Goal: Information Seeking & Learning: Learn about a topic

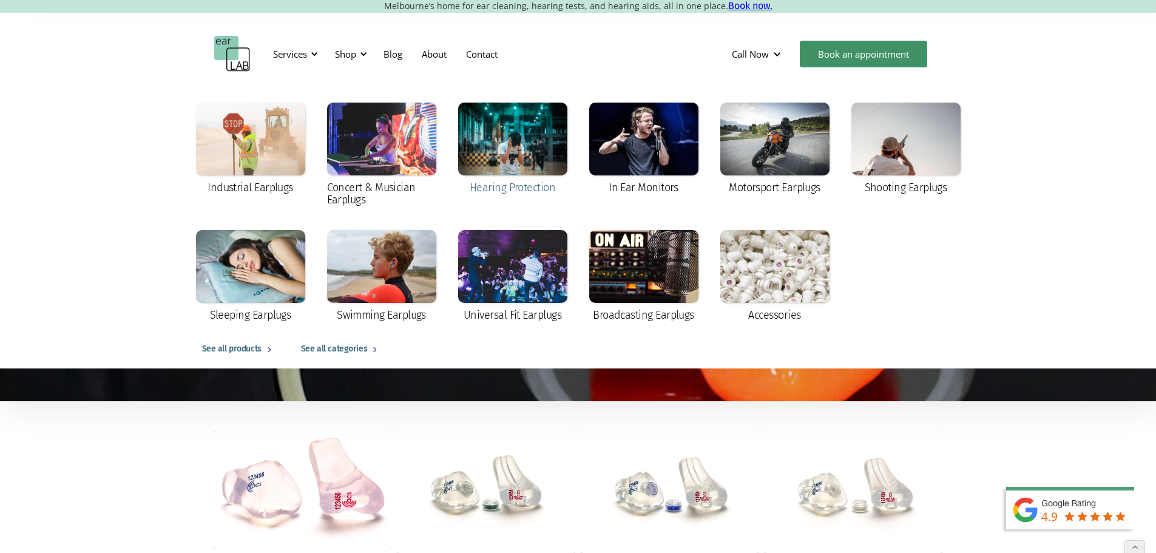
click at [521, 144] on div at bounding box center [512, 139] width 109 height 73
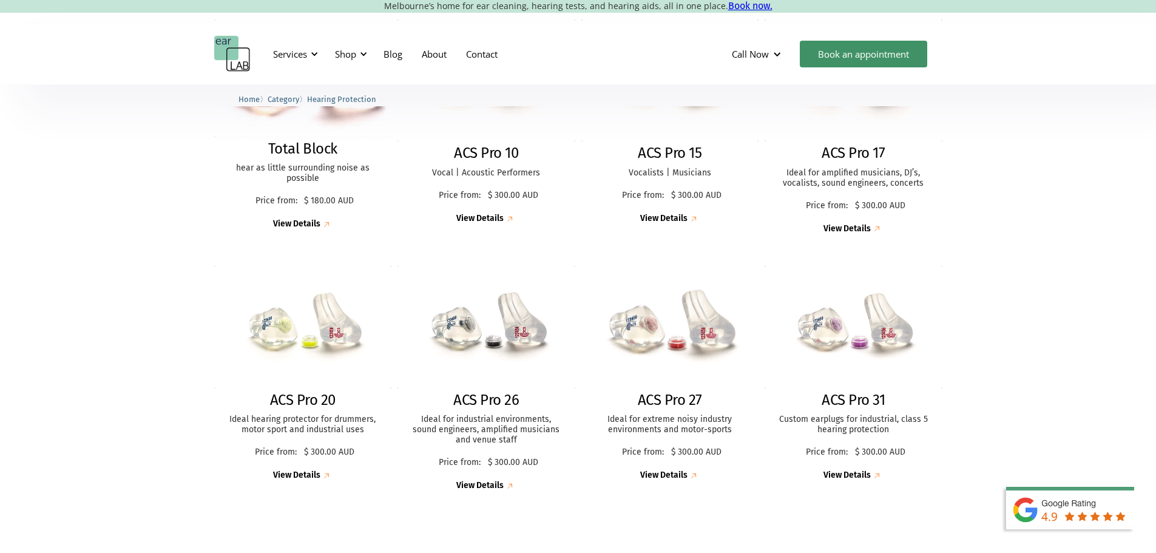
scroll to position [425, 0]
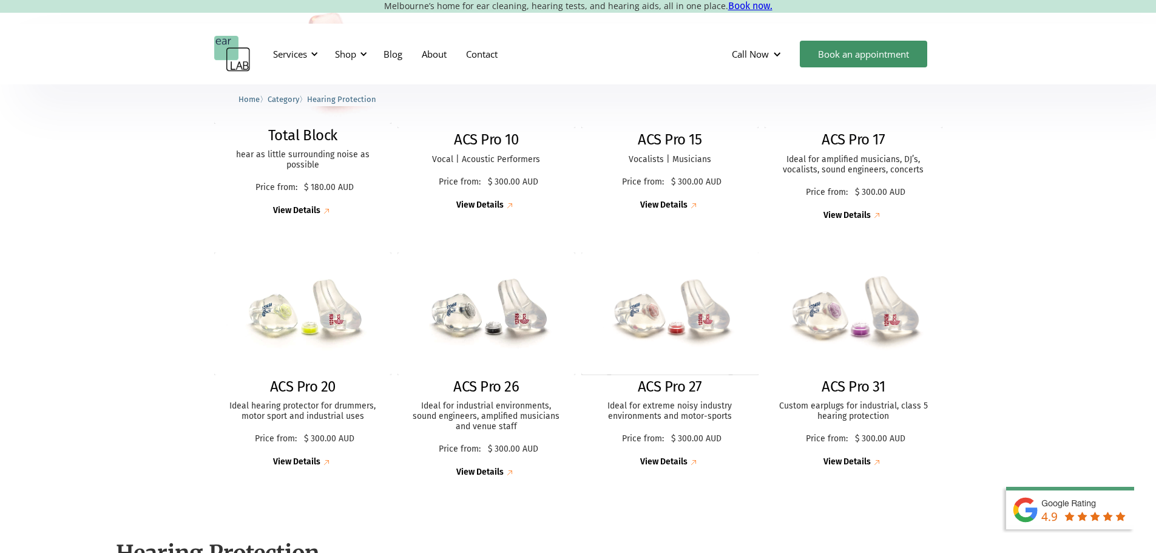
click at [816, 328] on img at bounding box center [853, 314] width 195 height 134
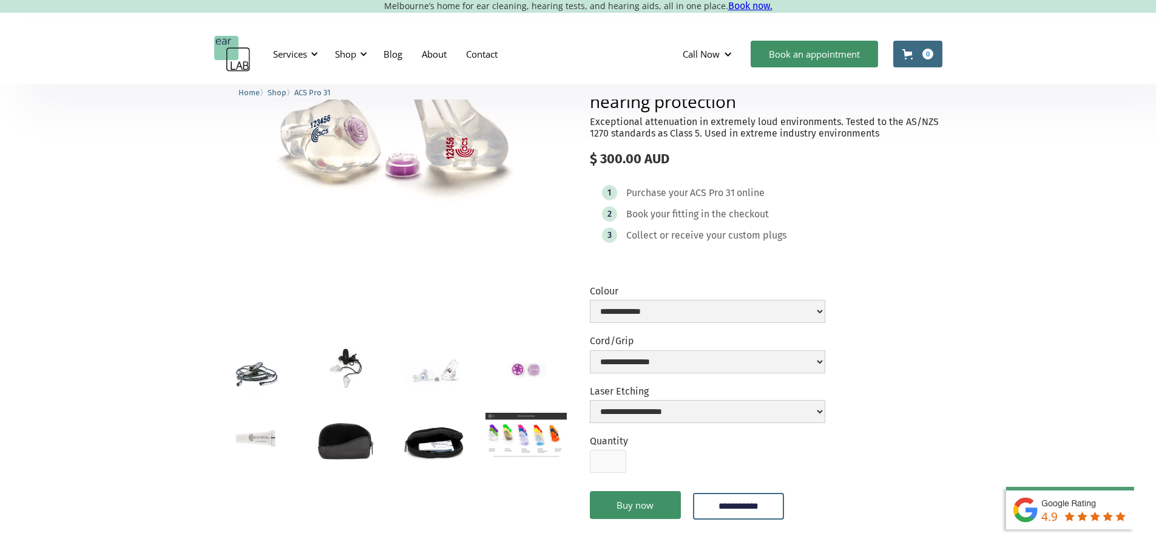
scroll to position [121, 0]
click at [521, 377] on img "open lightbox" at bounding box center [525, 369] width 81 height 54
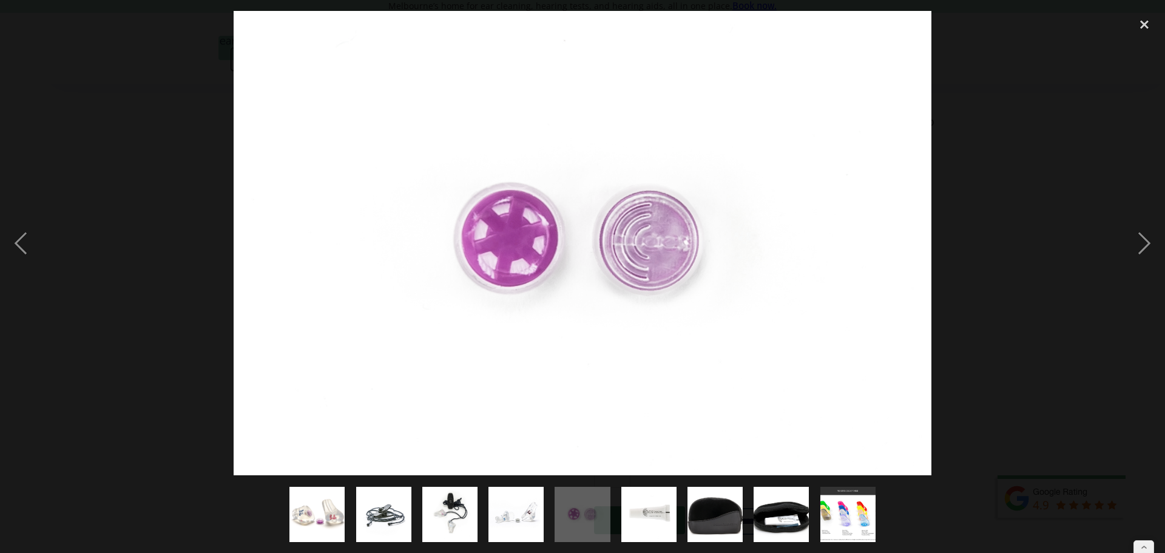
click at [1037, 347] on div at bounding box center [582, 243] width 1165 height 464
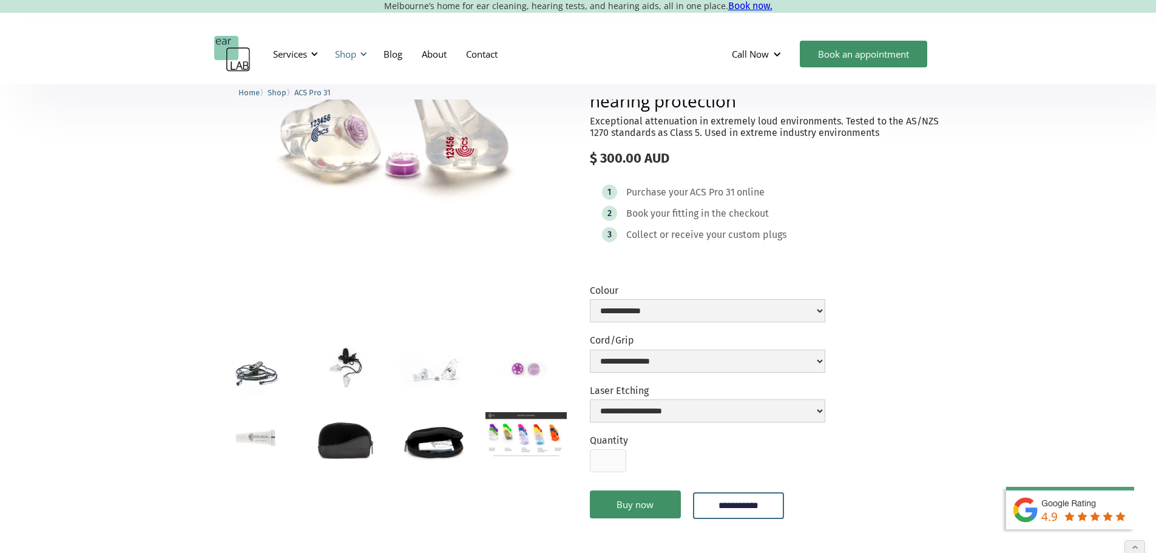
click at [356, 49] on div "Shop" at bounding box center [345, 54] width 21 height 12
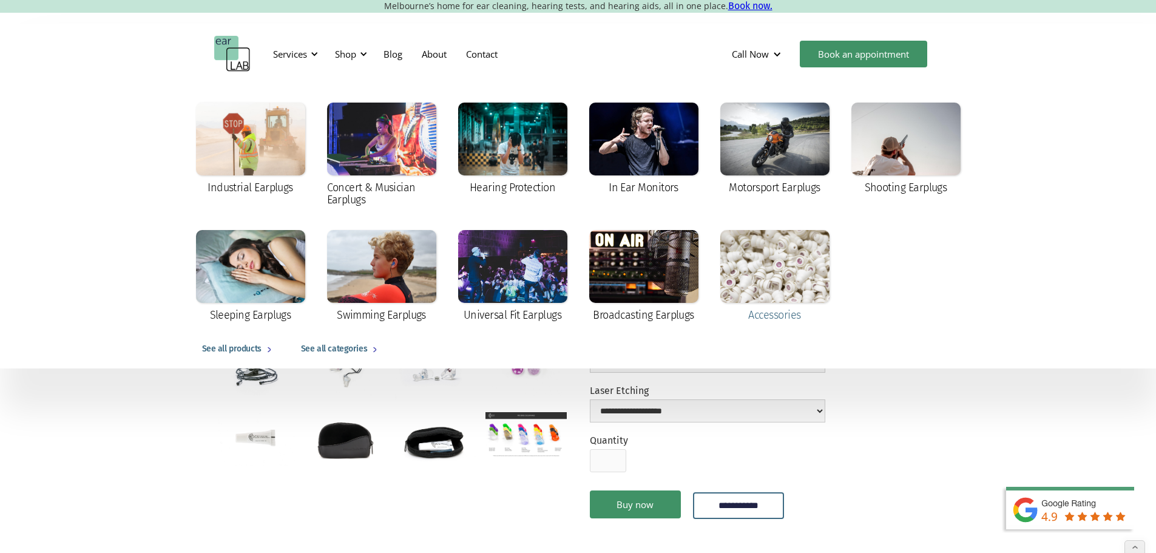
click at [785, 275] on div at bounding box center [774, 266] width 109 height 73
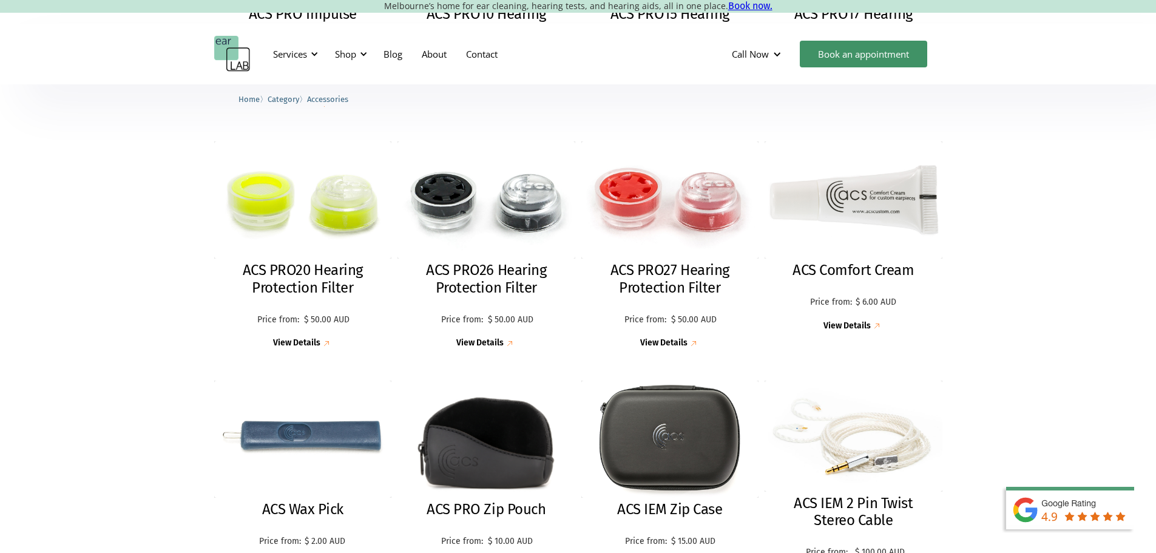
scroll to position [728, 0]
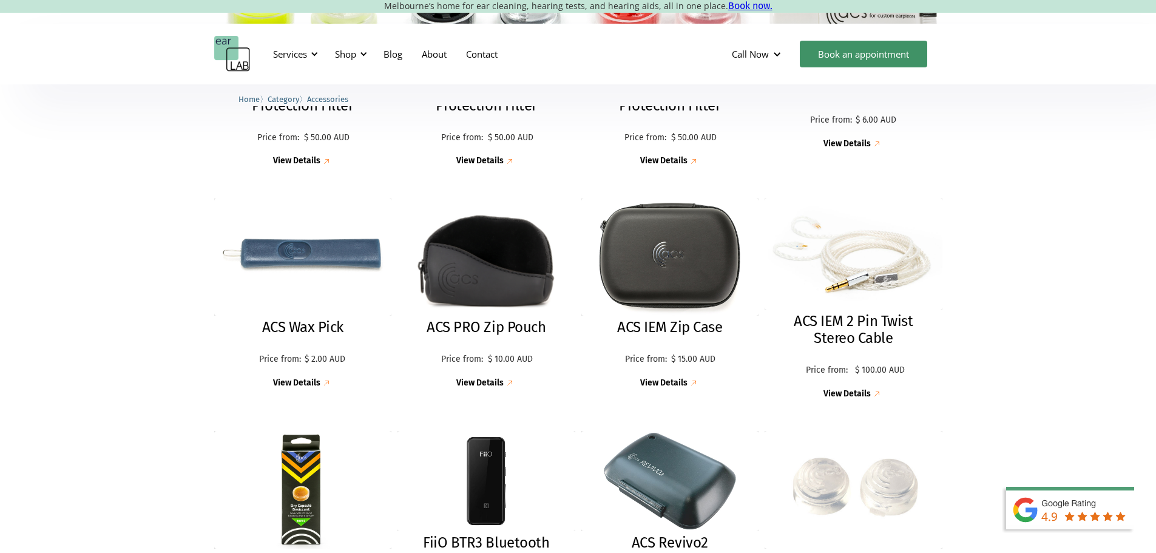
click at [838, 320] on h2 "ACS IEM 2 Pin Twist Stereo Cable" at bounding box center [854, 330] width 154 height 35
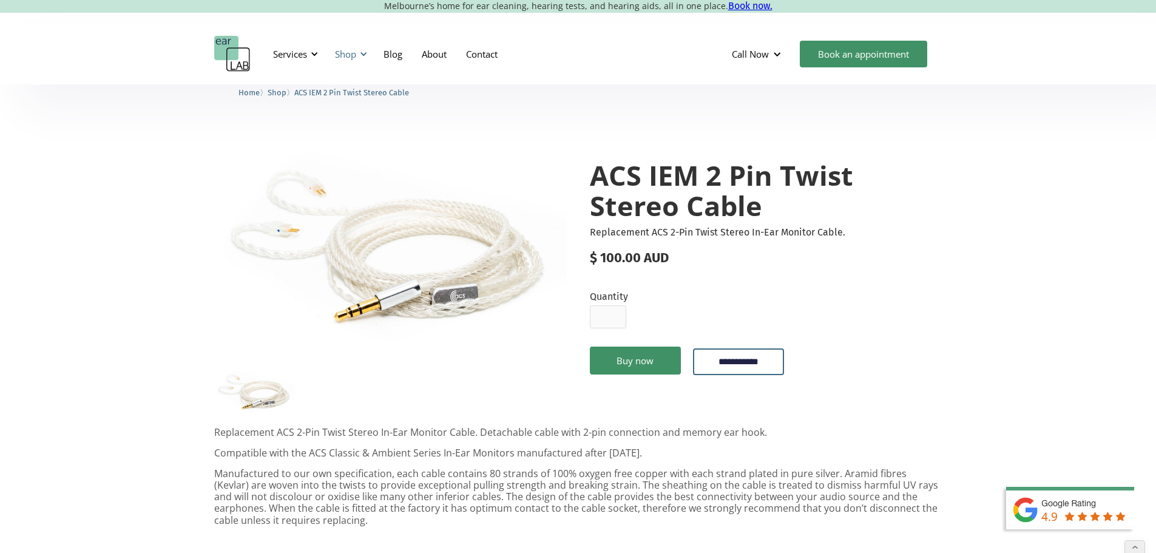
click at [345, 54] on div "Shop" at bounding box center [345, 54] width 21 height 12
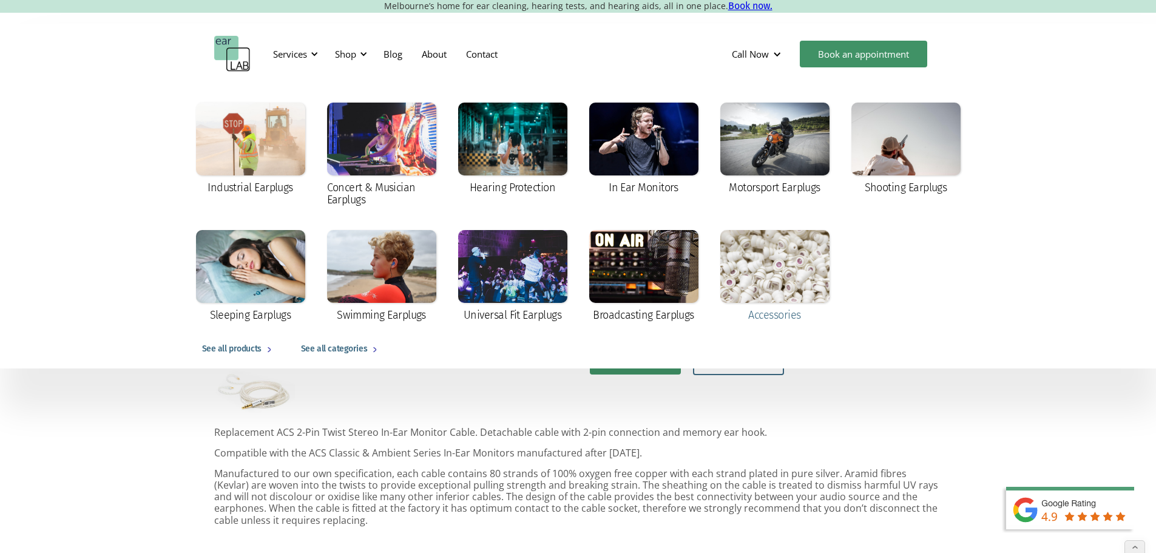
click at [814, 284] on div at bounding box center [774, 266] width 109 height 73
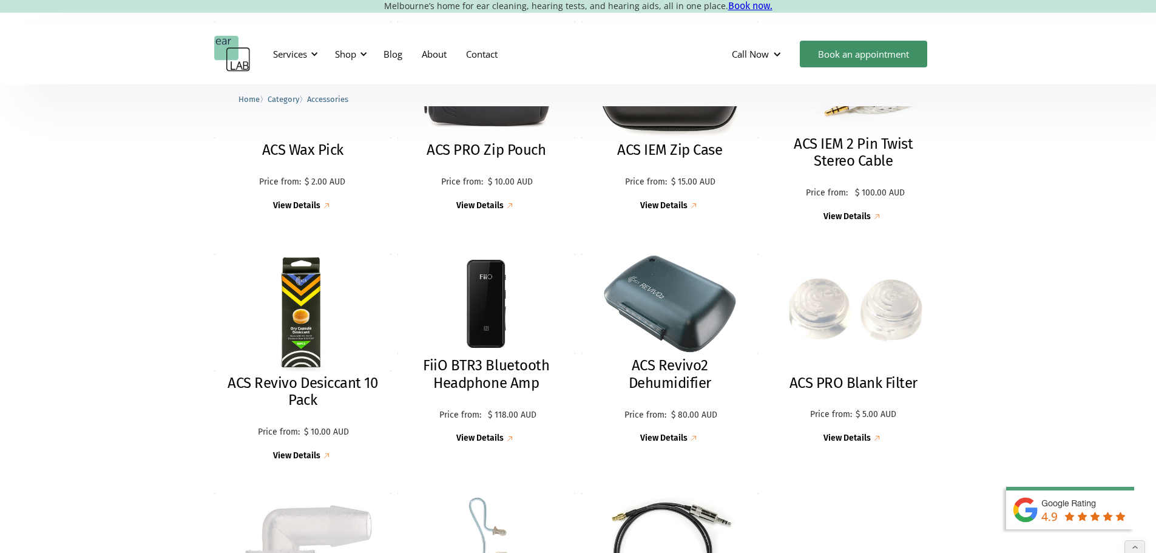
scroll to position [910, 0]
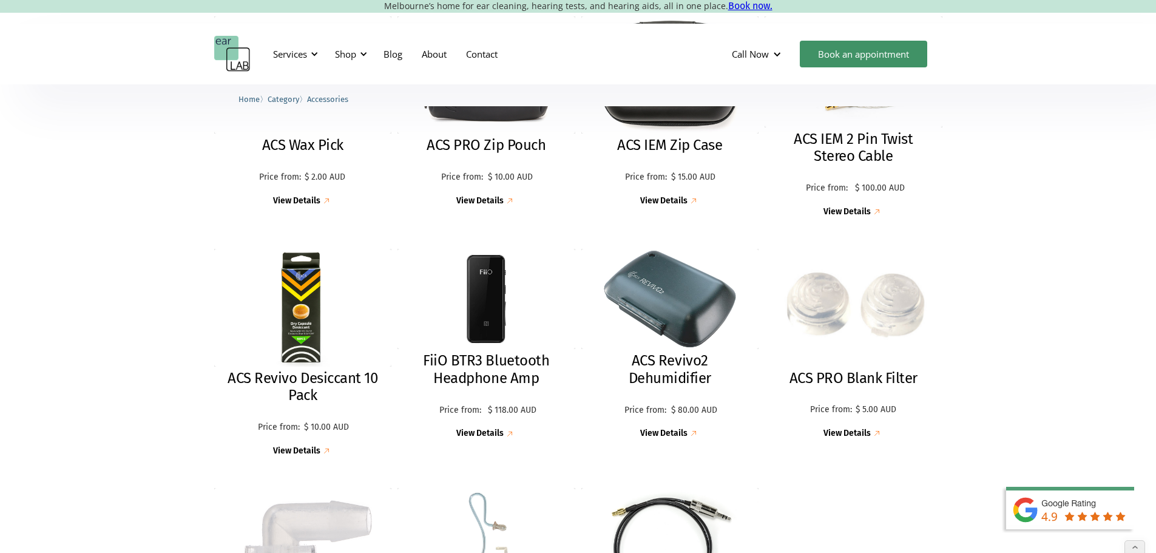
click at [827, 317] on img at bounding box center [853, 307] width 195 height 129
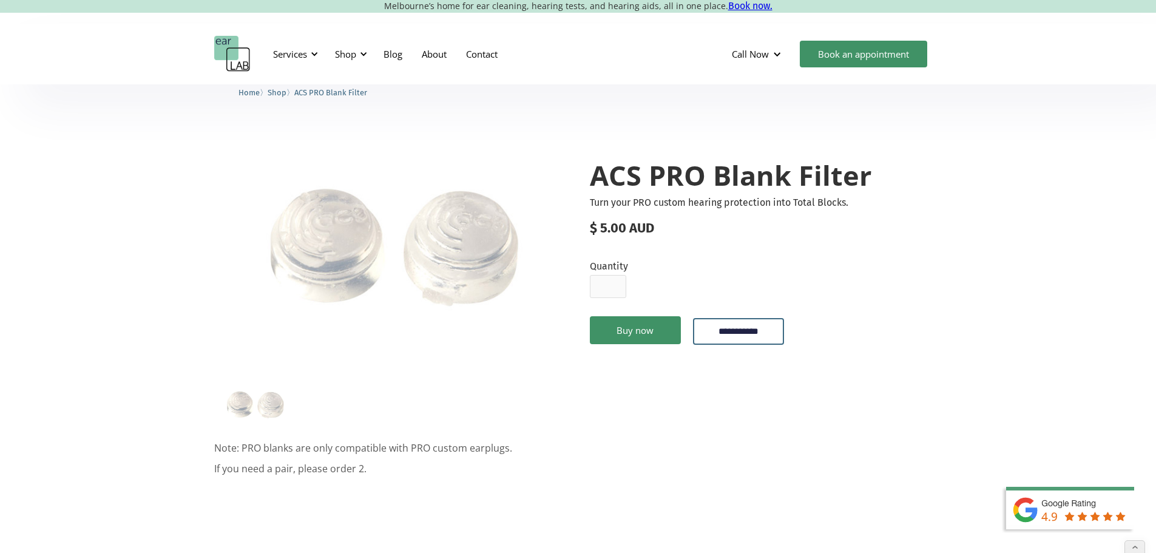
click at [399, 261] on img "open lightbox" at bounding box center [390, 253] width 353 height 234
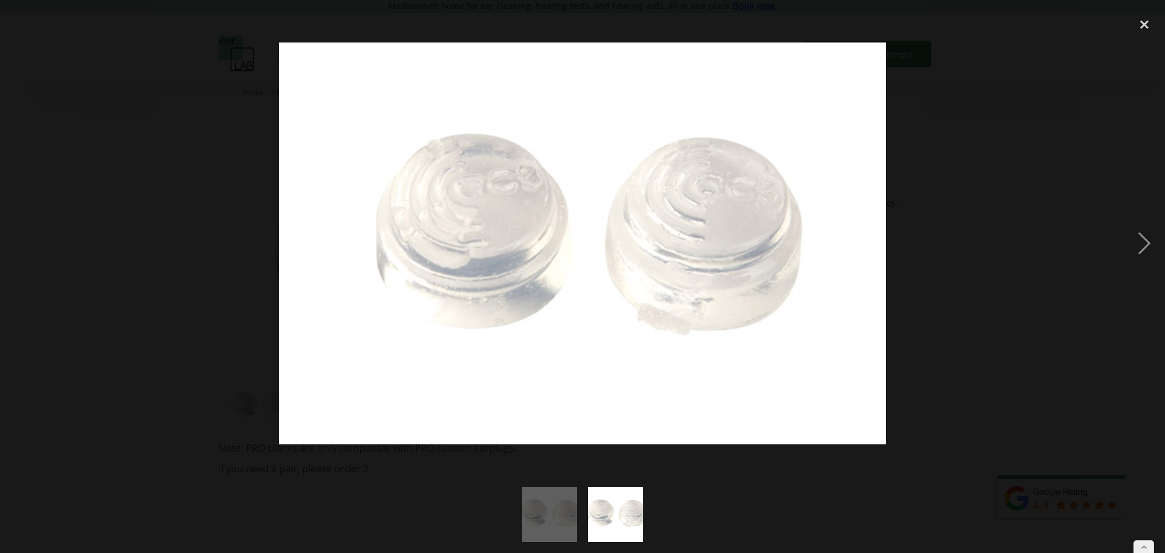
click at [247, 152] on div at bounding box center [582, 243] width 1165 height 464
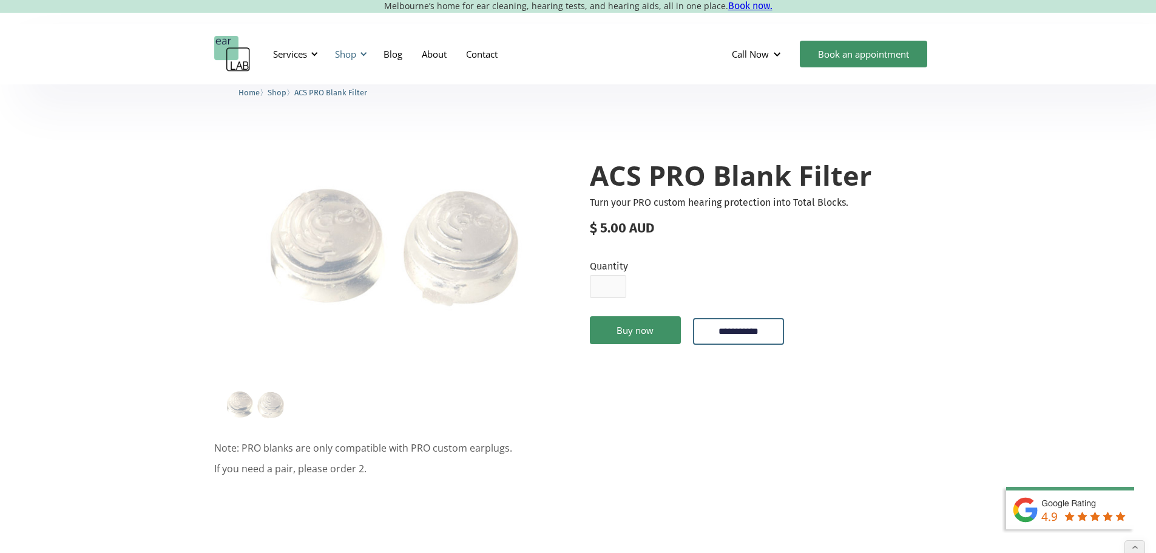
click at [343, 52] on div "Shop" at bounding box center [345, 54] width 21 height 12
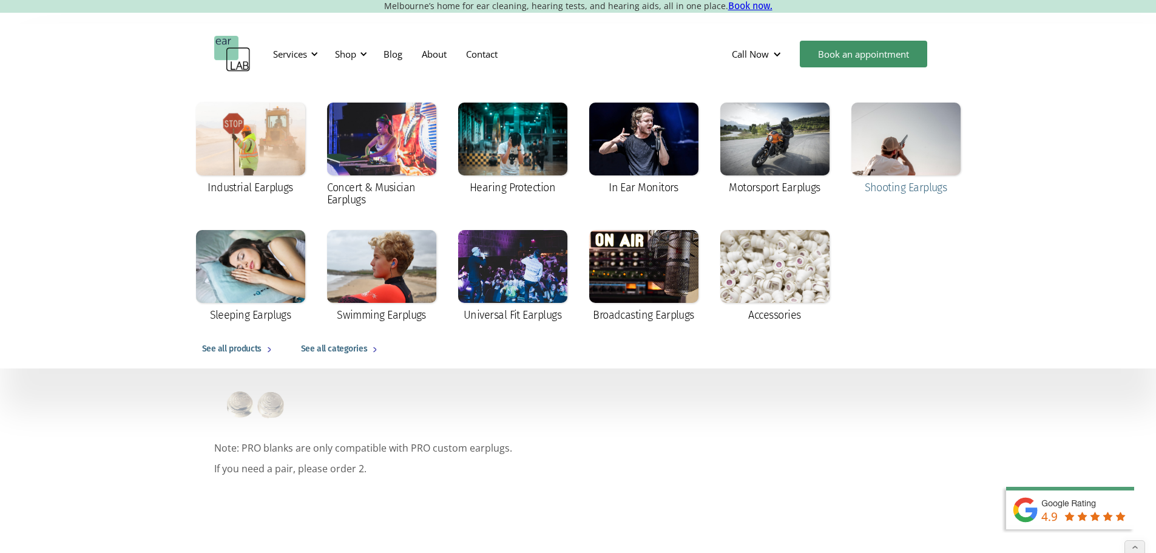
click at [877, 149] on div at bounding box center [905, 139] width 109 height 73
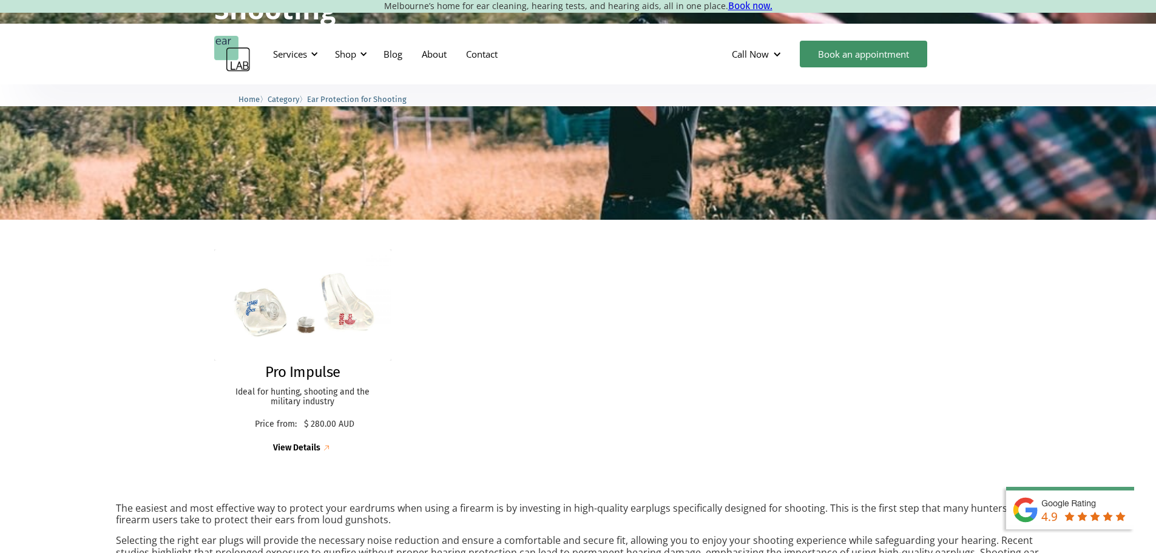
scroll to position [182, 0]
click at [257, 306] on img at bounding box center [302, 304] width 195 height 122
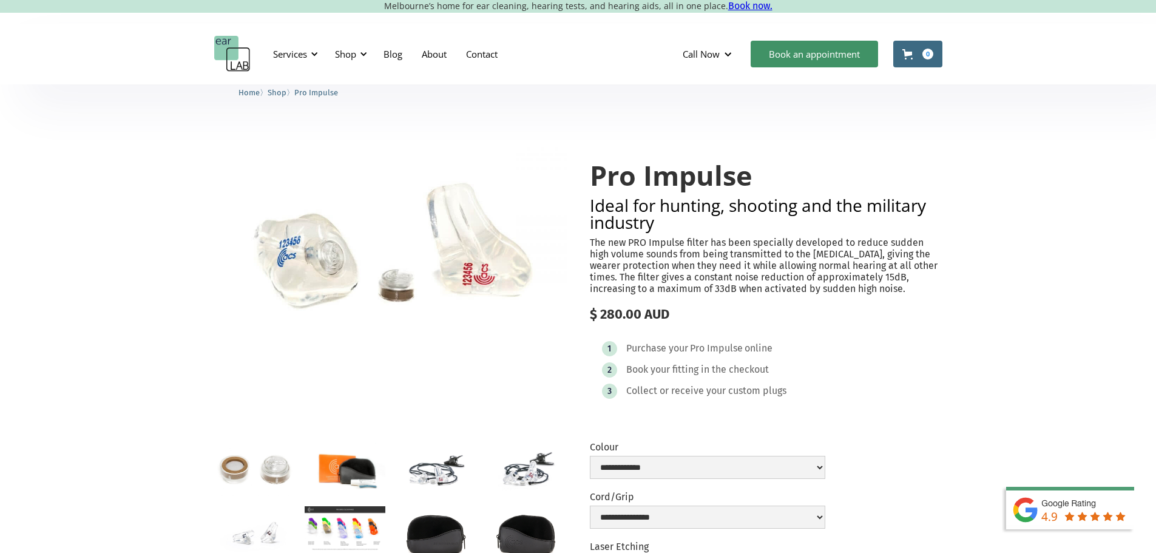
click at [242, 476] on img "open lightbox" at bounding box center [254, 468] width 81 height 53
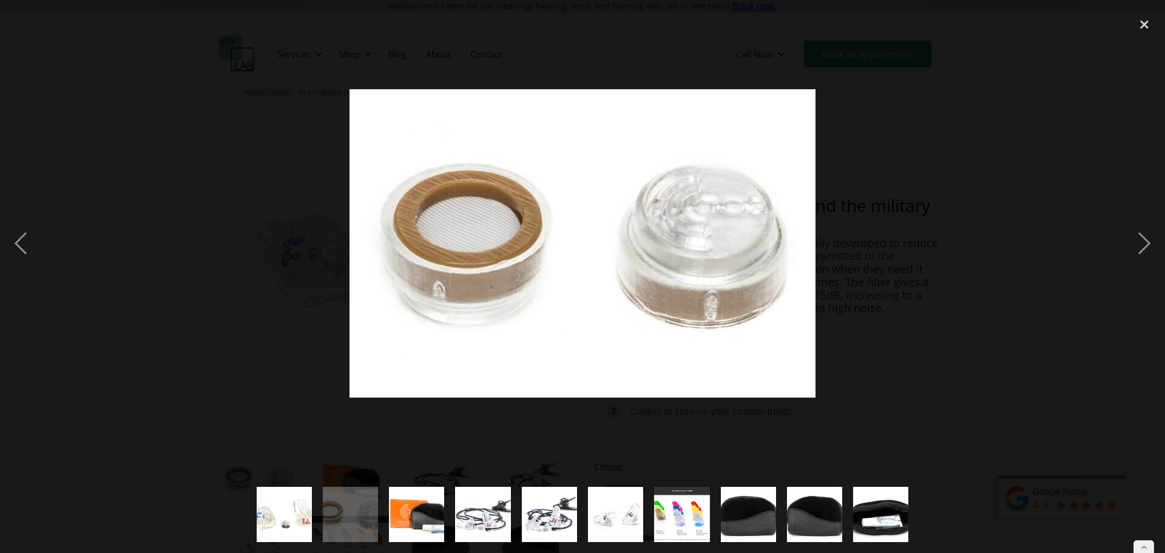
click at [861, 251] on div at bounding box center [582, 243] width 1165 height 464
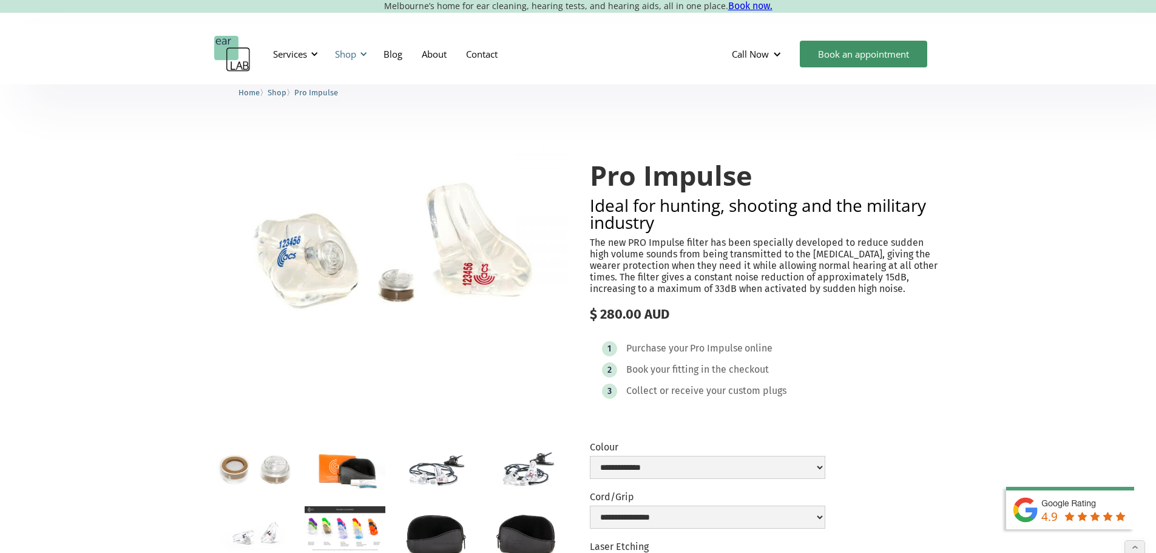
click at [347, 52] on div "Shop" at bounding box center [345, 54] width 21 height 12
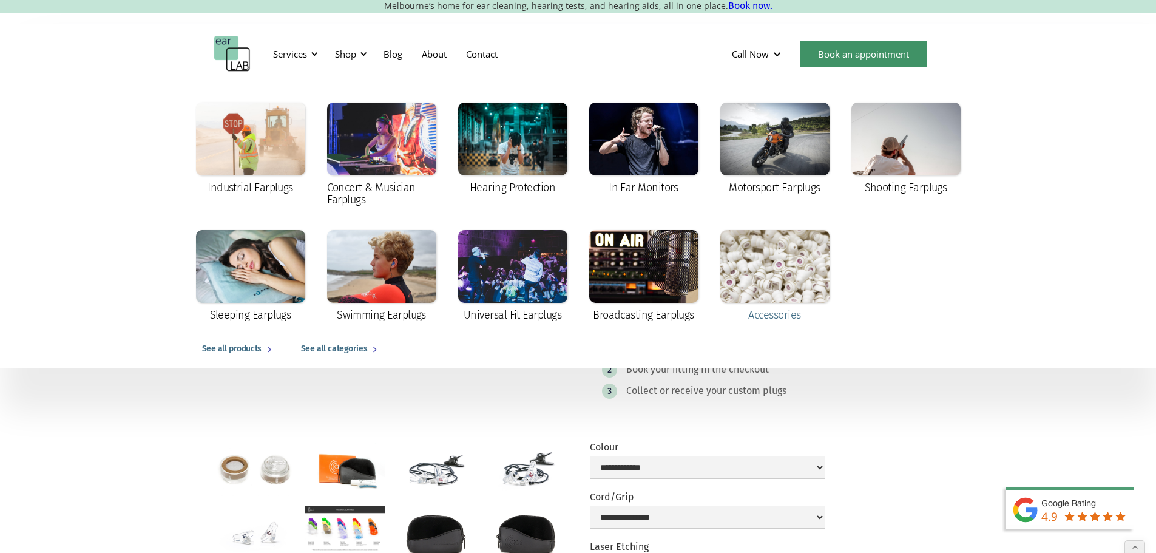
click at [797, 270] on div at bounding box center [774, 266] width 109 height 73
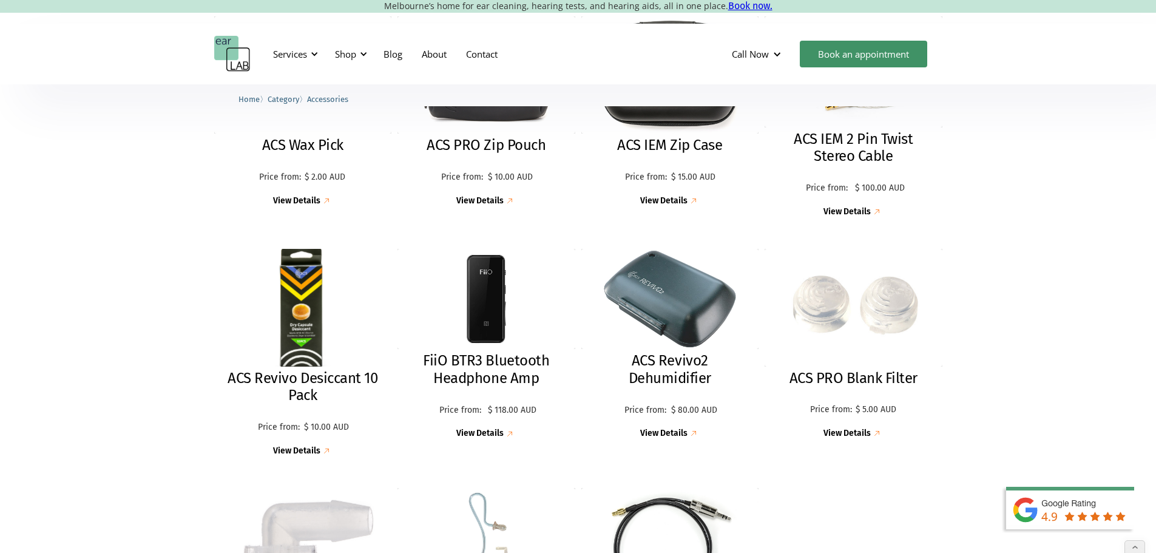
scroll to position [607, 0]
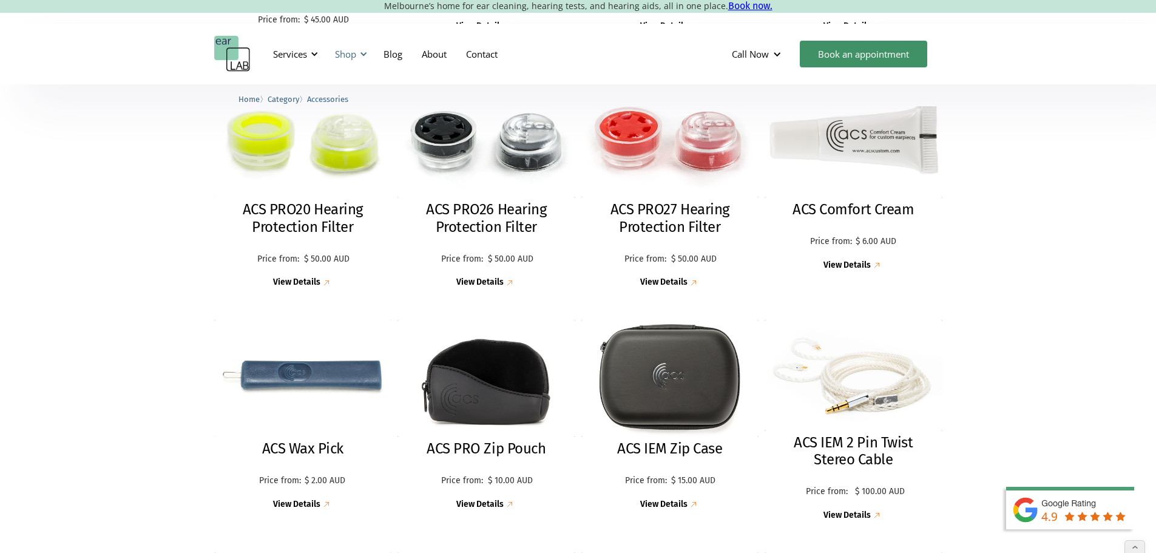
click at [353, 58] on div "Shop" at bounding box center [345, 54] width 21 height 12
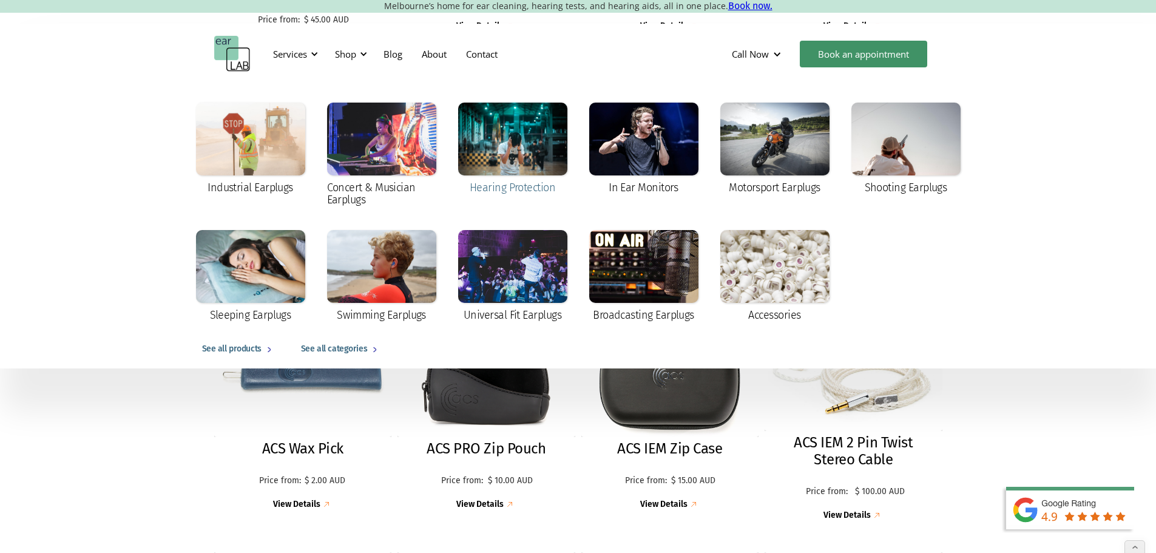
click at [538, 149] on div at bounding box center [512, 139] width 109 height 73
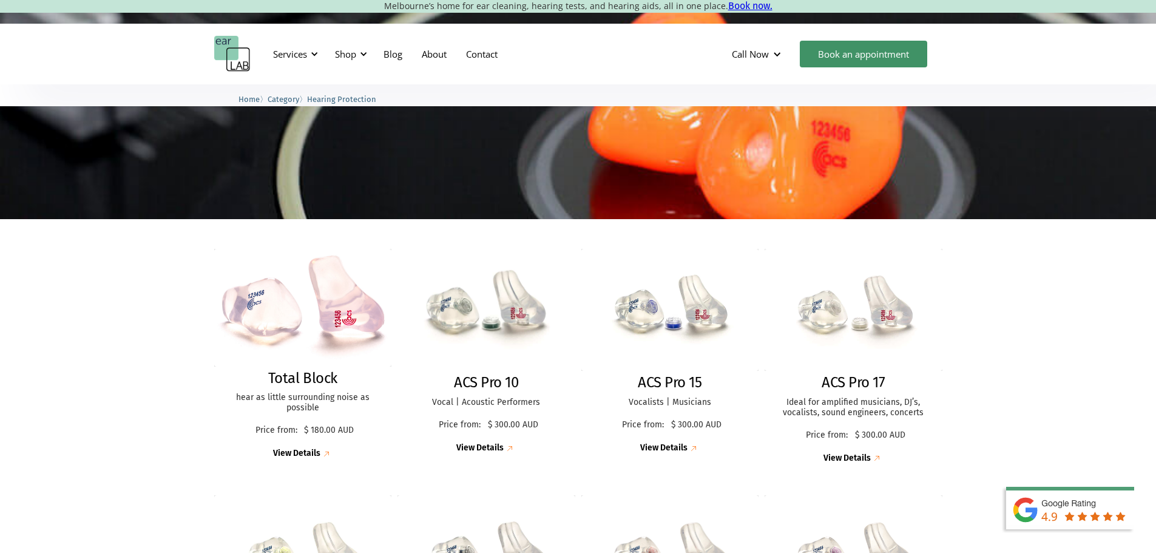
scroll to position [181, 0]
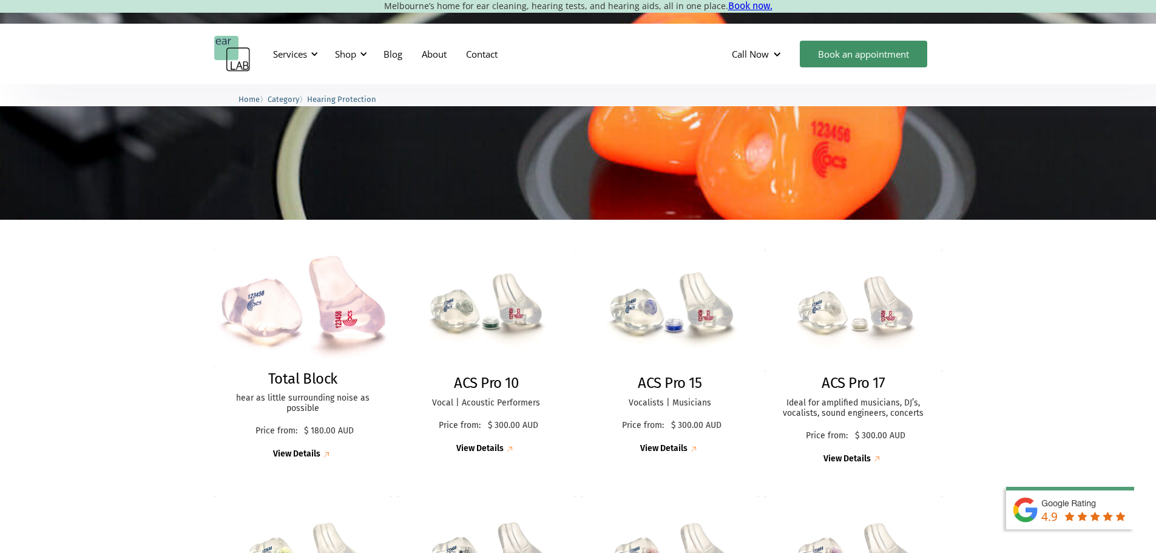
click at [686, 317] on img at bounding box center [669, 310] width 193 height 133
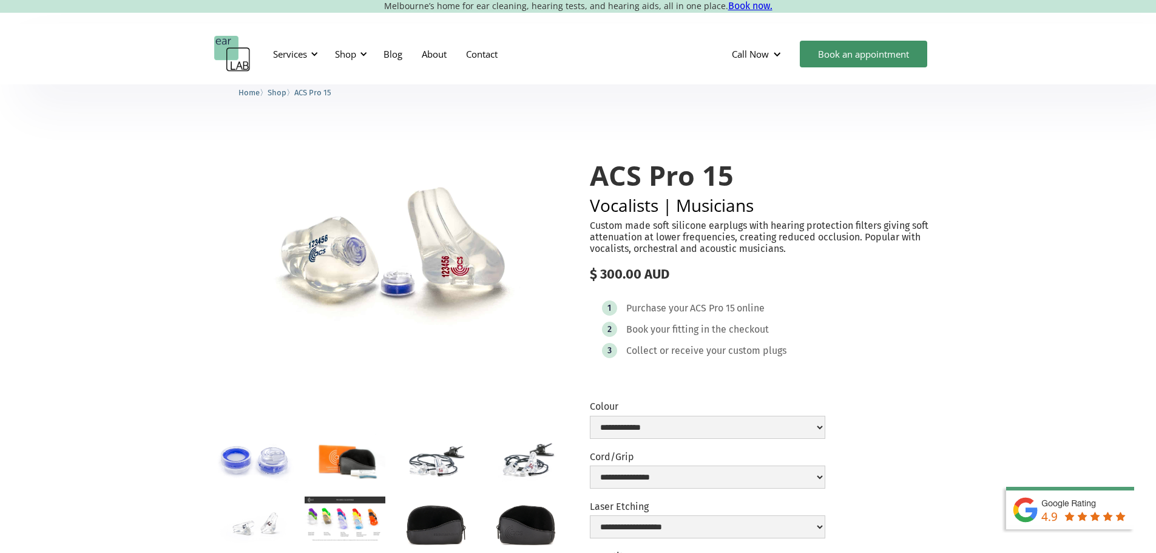
scroll to position [121, 0]
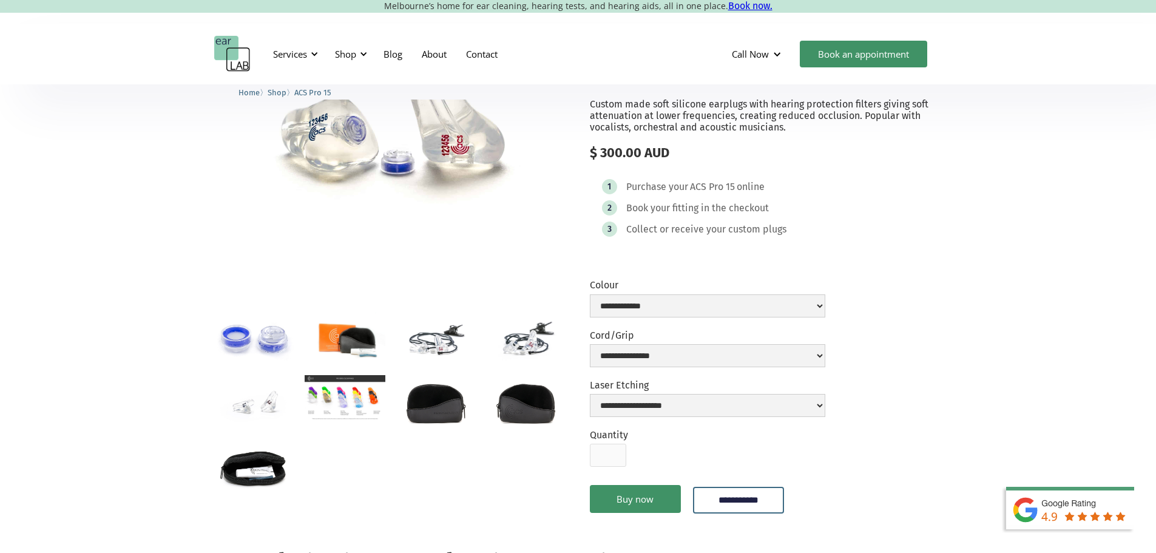
click at [354, 351] on img "open lightbox" at bounding box center [345, 339] width 81 height 54
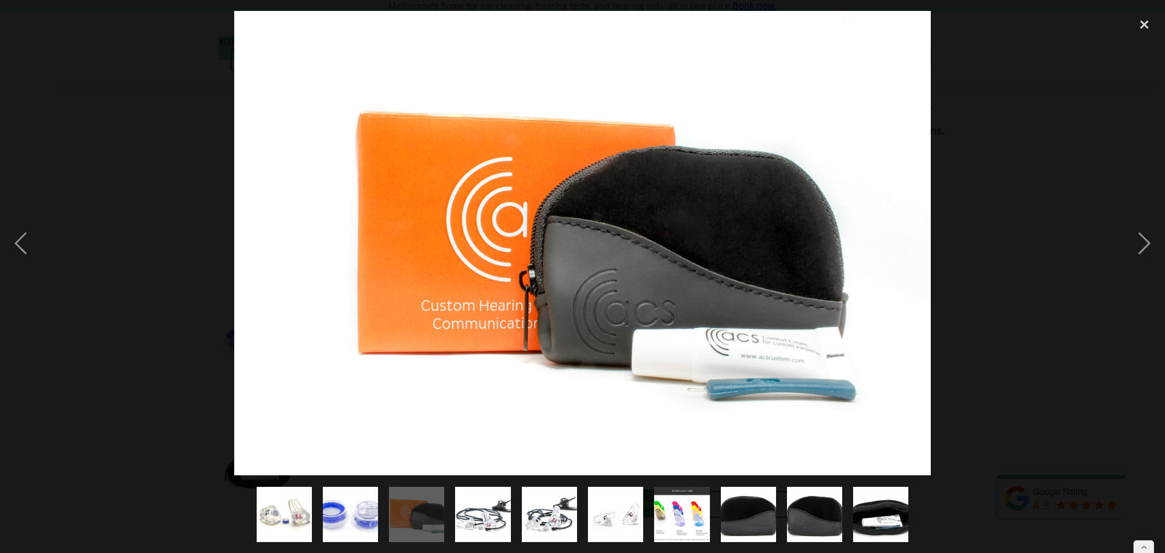
click at [1023, 306] on div at bounding box center [582, 243] width 1165 height 464
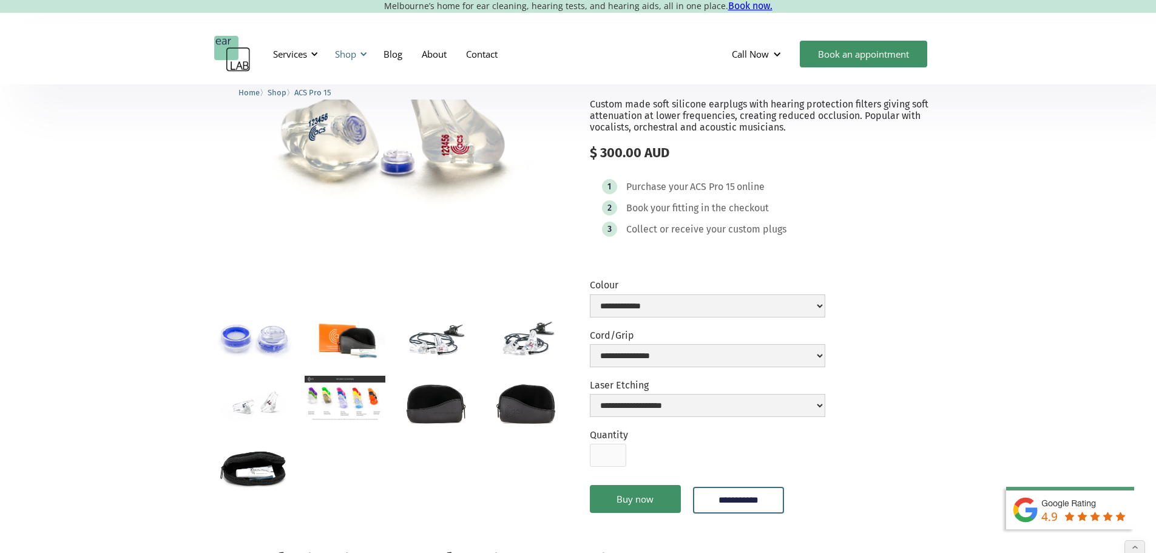
click at [351, 51] on div "Shop" at bounding box center [345, 54] width 21 height 12
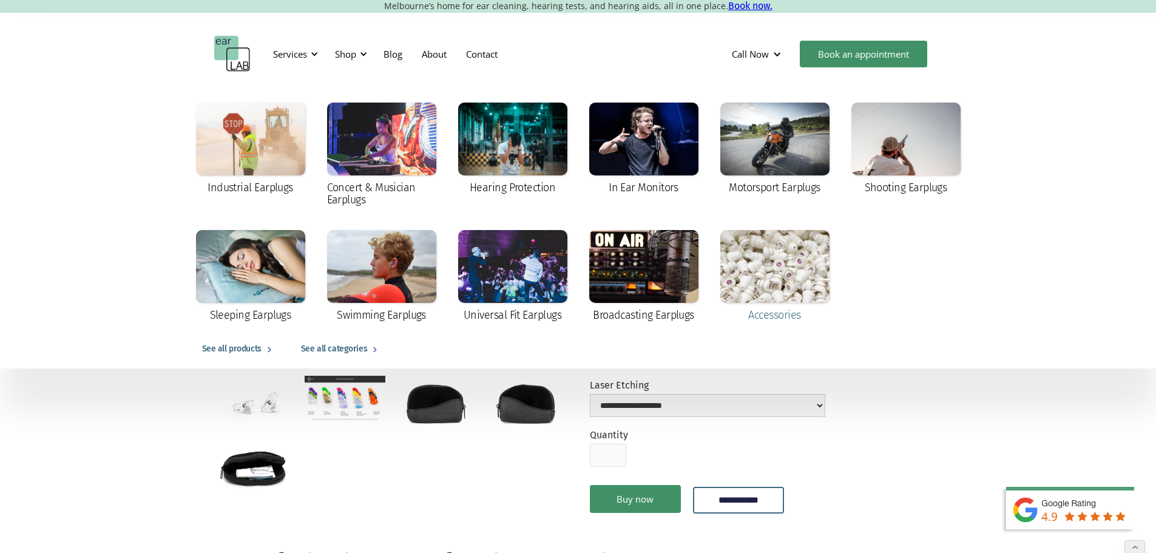
click at [755, 269] on div at bounding box center [774, 266] width 109 height 73
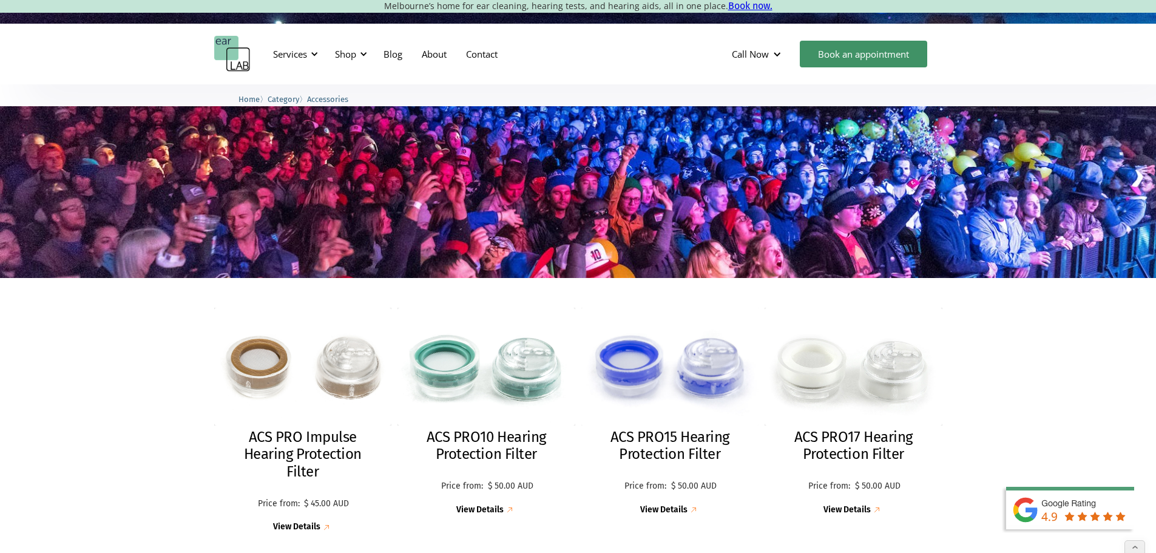
scroll to position [121, 0]
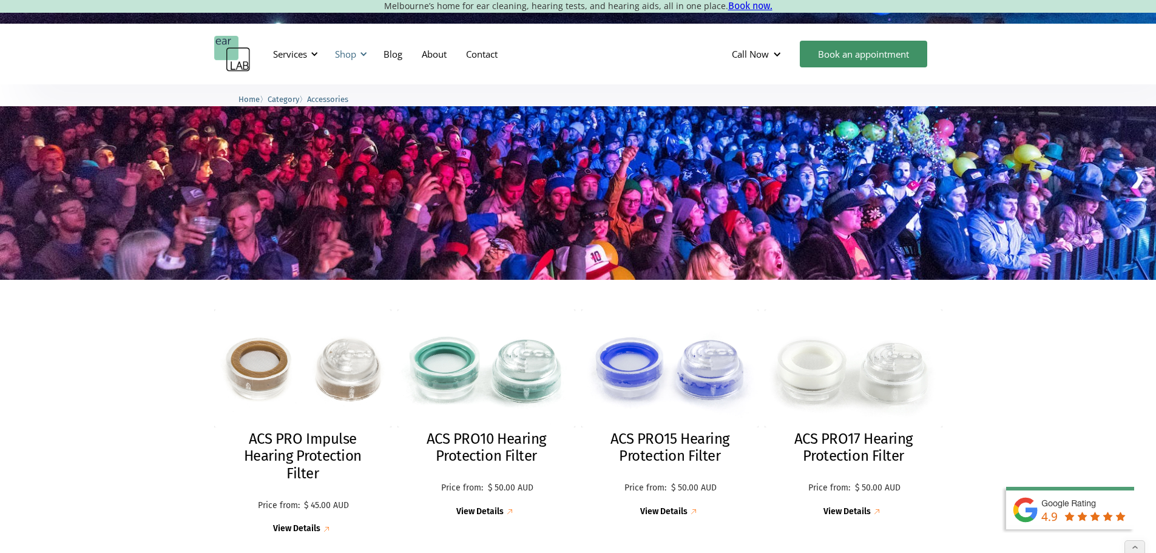
click at [354, 52] on div "Shop" at bounding box center [345, 54] width 21 height 12
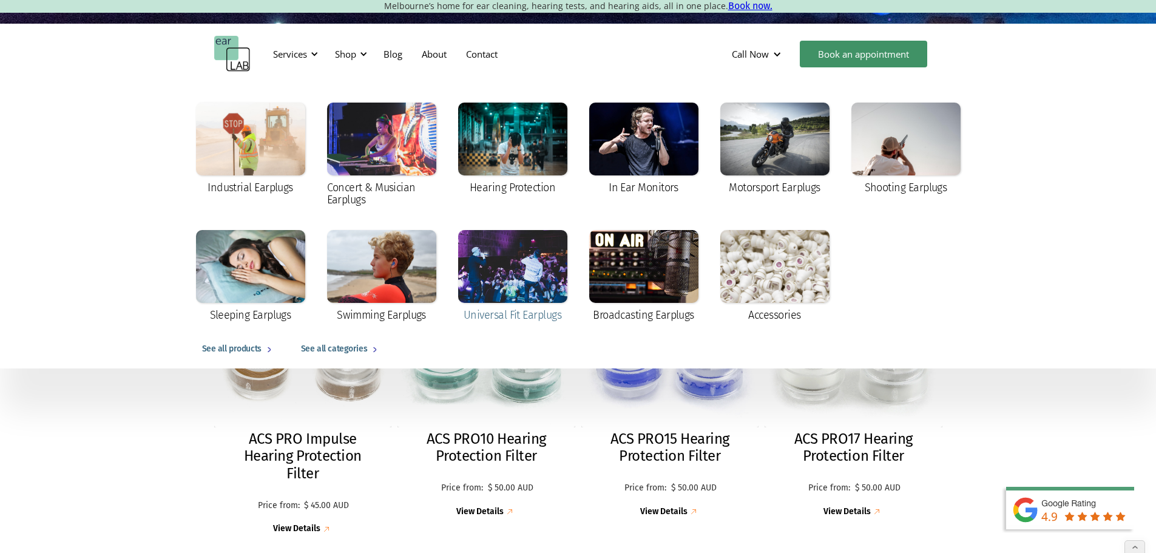
click at [524, 271] on div at bounding box center [512, 266] width 109 height 73
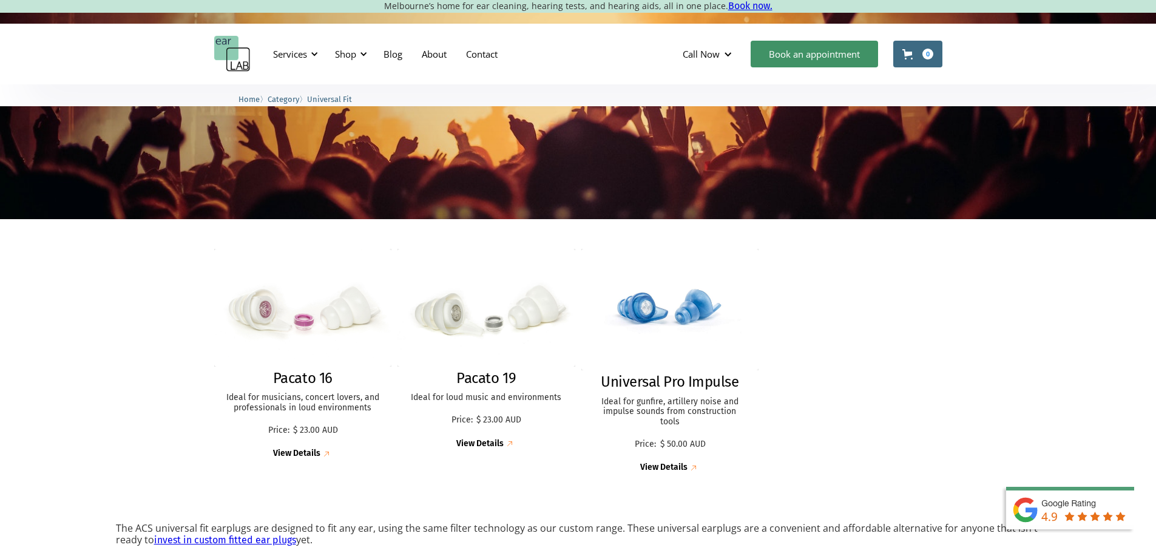
click at [443, 311] on img at bounding box center [486, 308] width 178 height 118
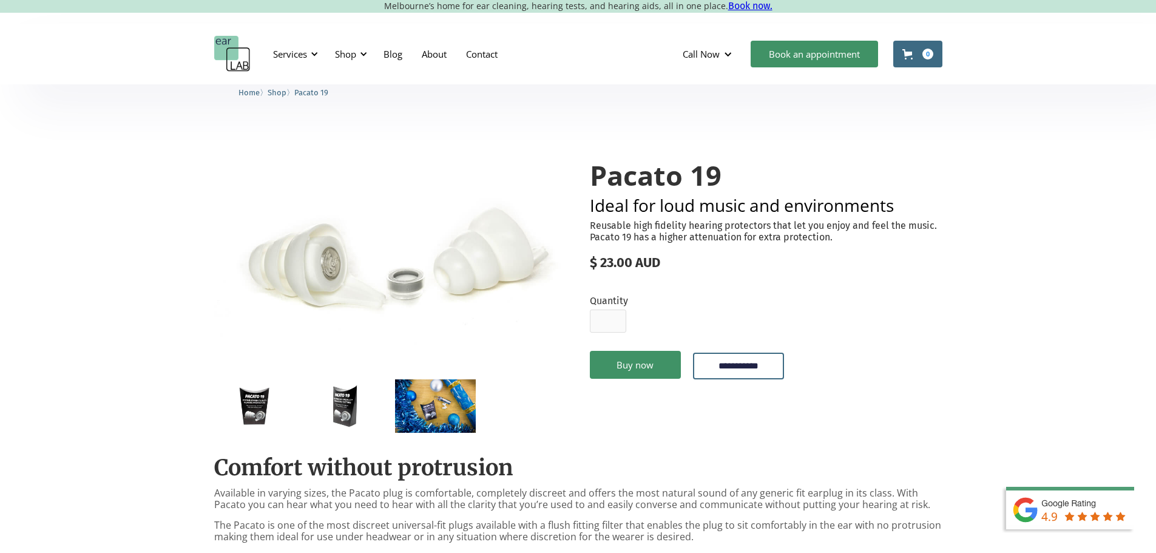
click at [321, 267] on img "open lightbox" at bounding box center [390, 253] width 353 height 234
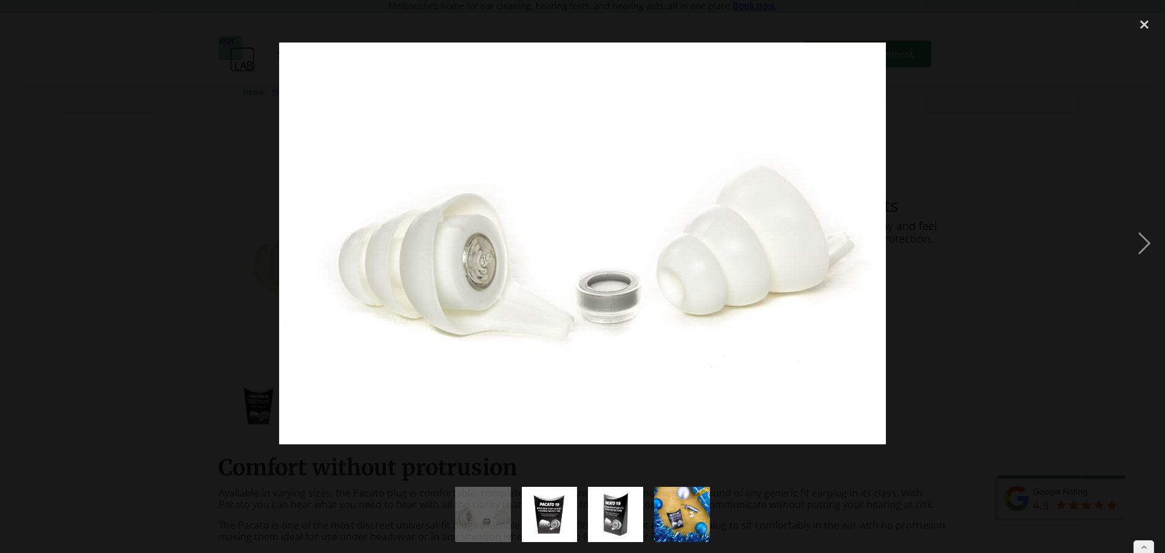
click at [972, 319] on div at bounding box center [582, 243] width 1165 height 464
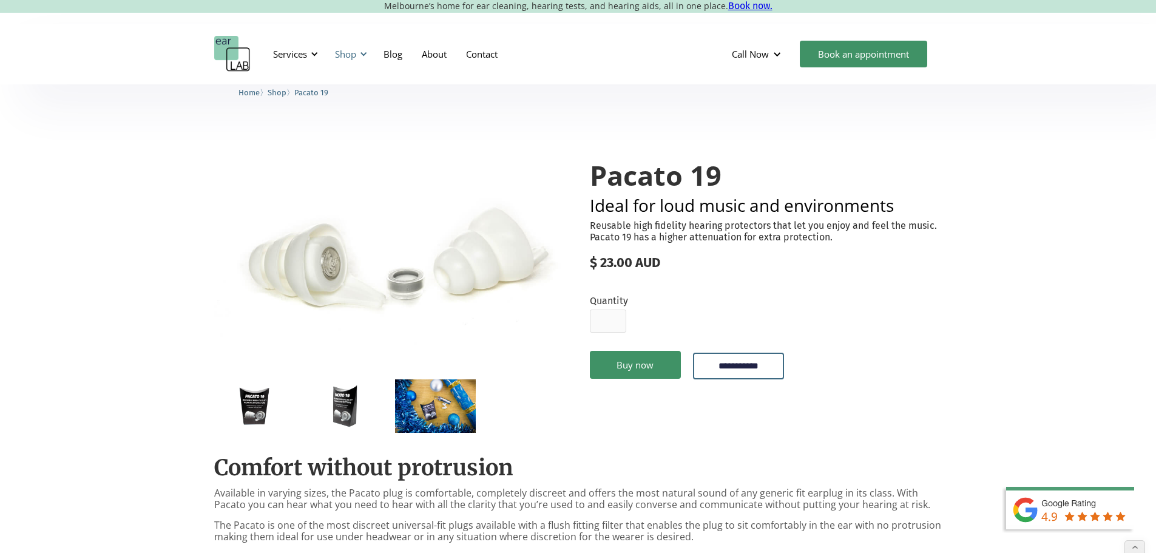
click at [347, 50] on div "Shop" at bounding box center [345, 54] width 21 height 12
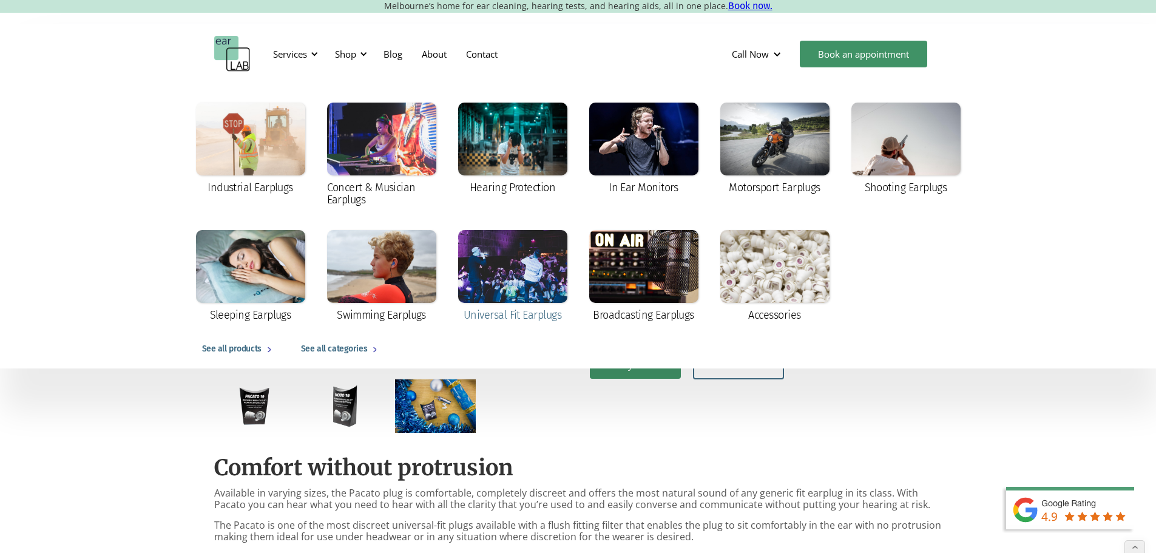
click at [524, 273] on div at bounding box center [512, 266] width 109 height 73
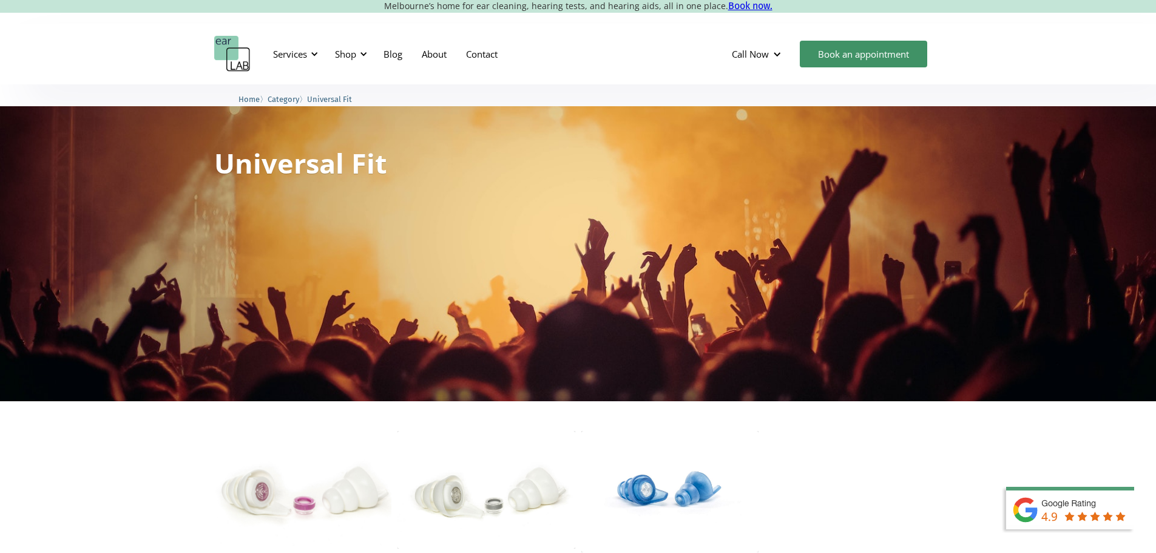
scroll to position [134, 0]
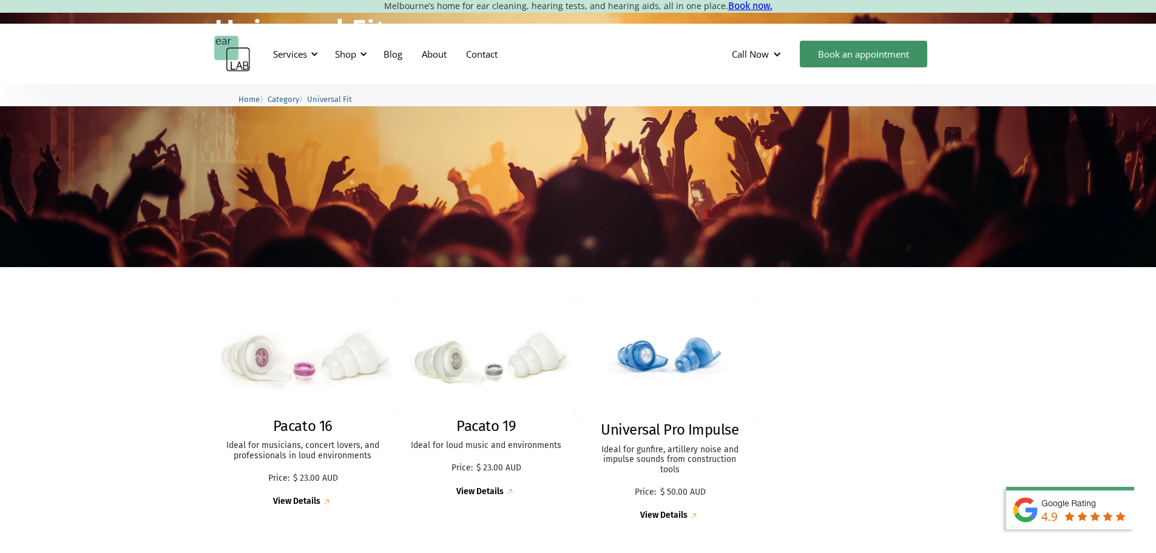
click at [355, 314] on img at bounding box center [302, 355] width 195 height 129
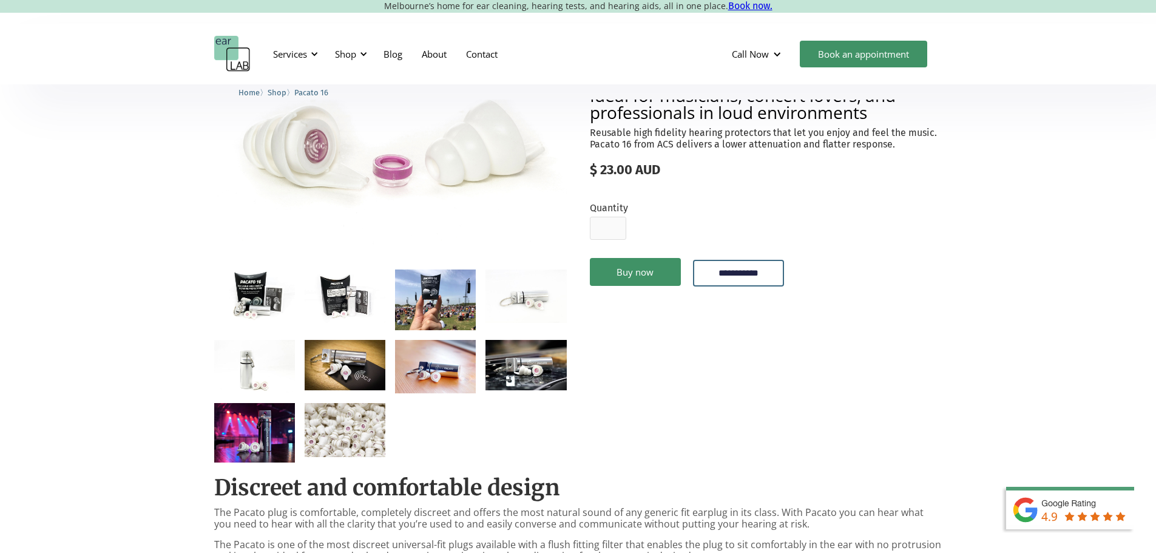
scroll to position [121, 0]
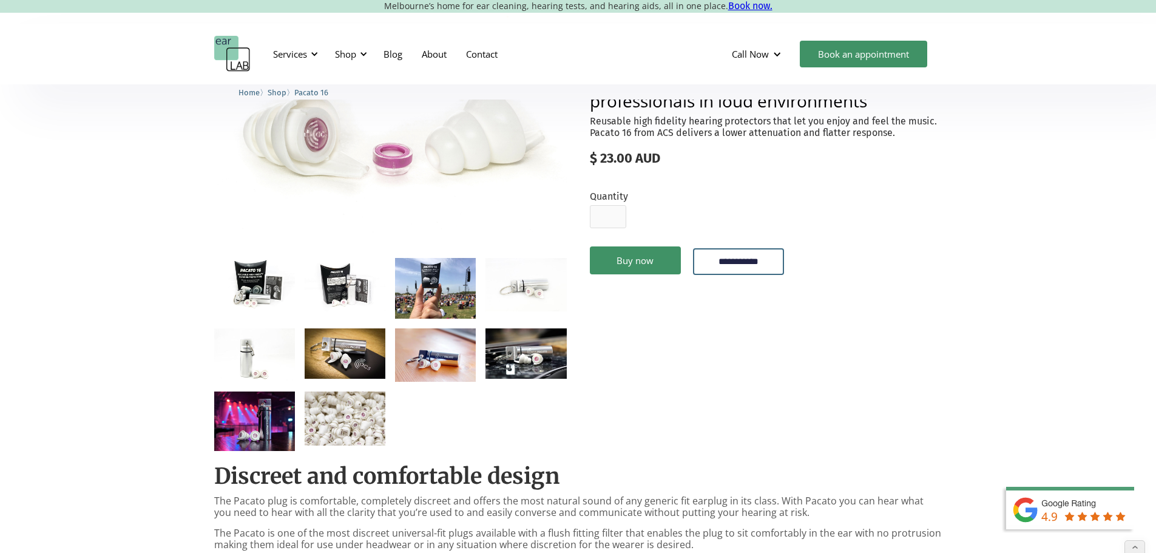
click at [495, 144] on img "open lightbox" at bounding box center [390, 132] width 353 height 234
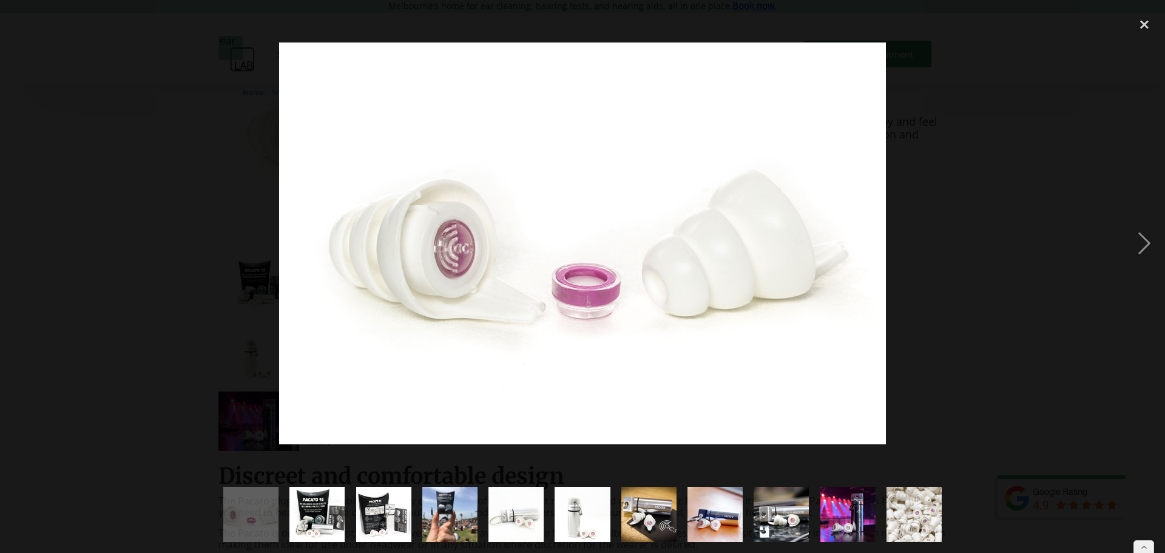
click at [921, 239] on div at bounding box center [582, 243] width 1165 height 464
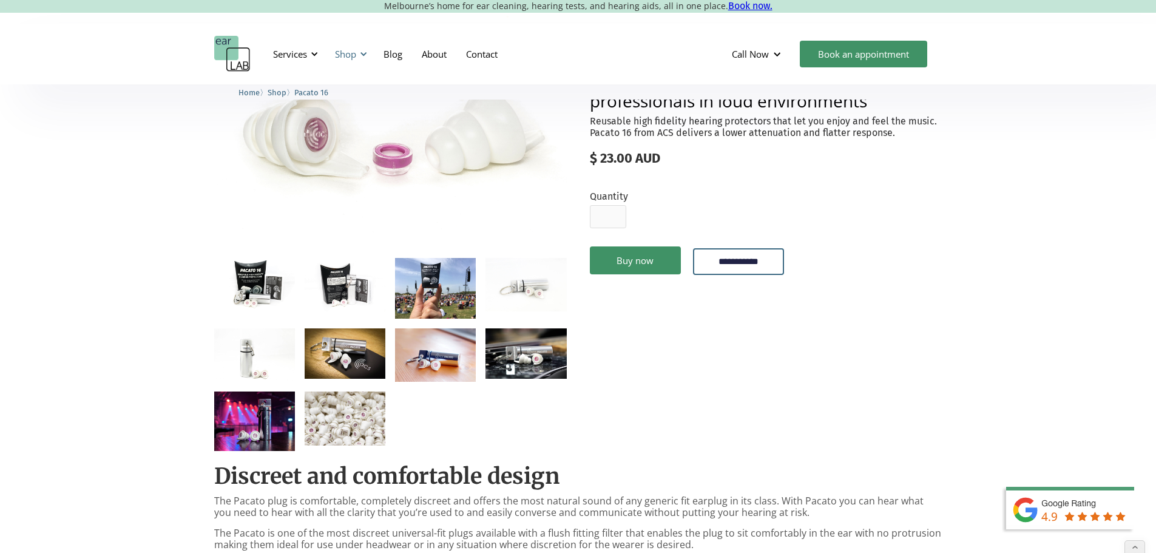
click at [349, 53] on div "Shop" at bounding box center [345, 54] width 21 height 12
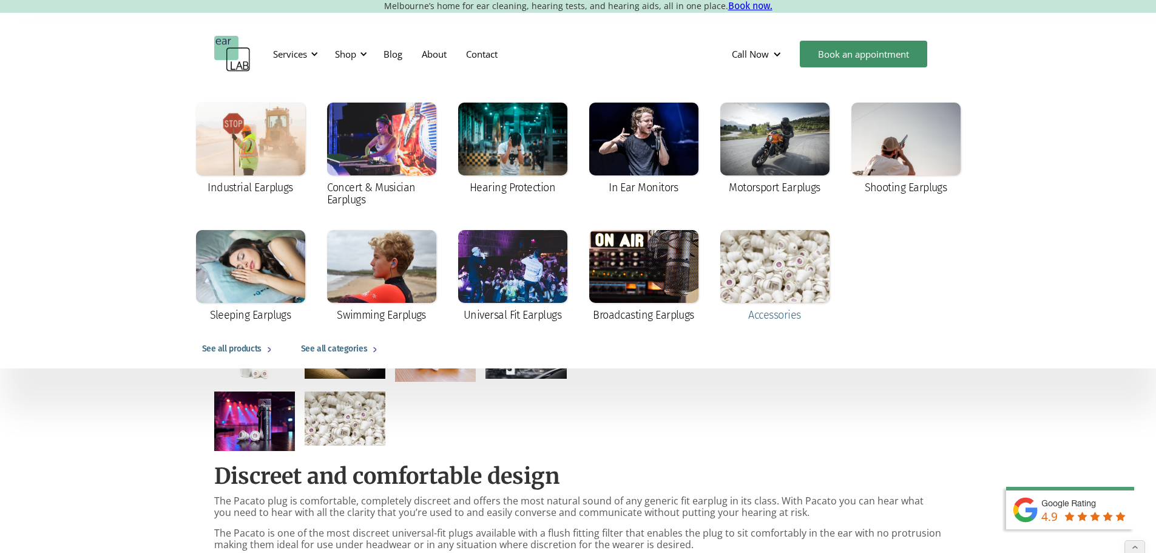
click at [803, 282] on div at bounding box center [774, 266] width 109 height 73
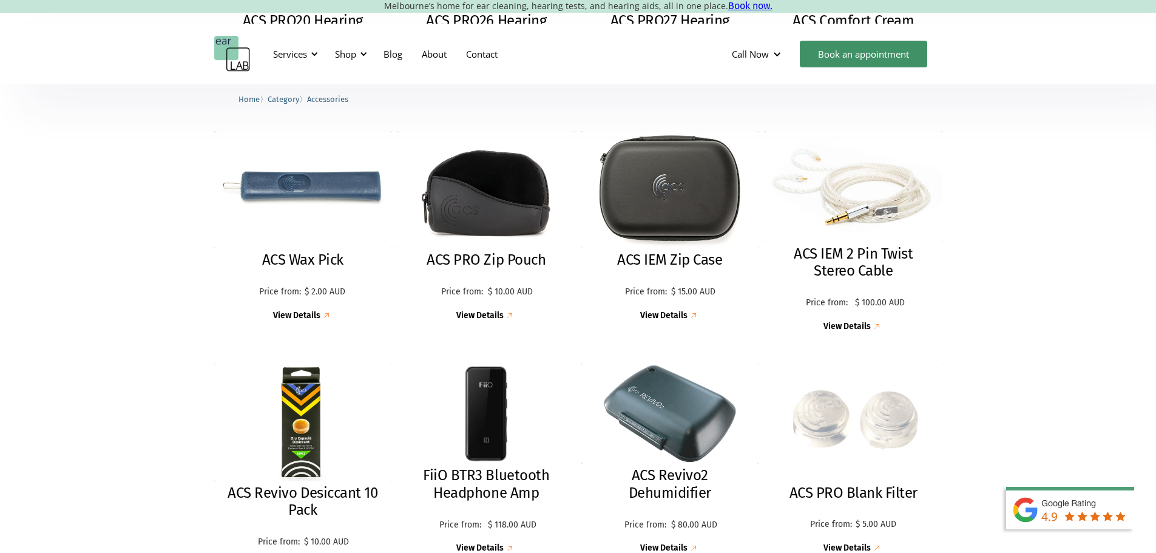
scroll to position [971, 0]
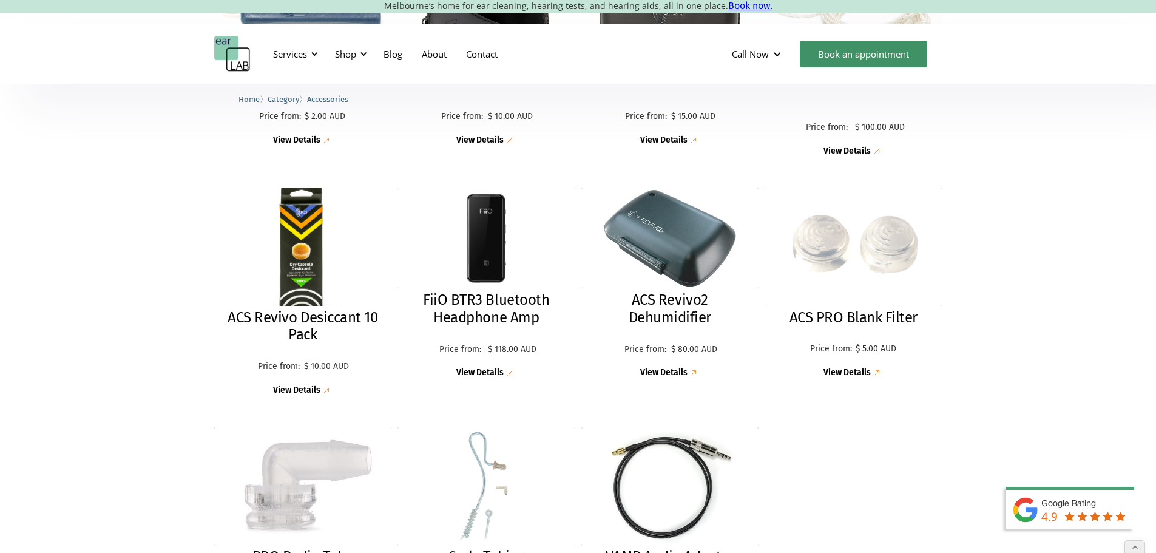
click at [317, 257] on img at bounding box center [303, 247] width 194 height 129
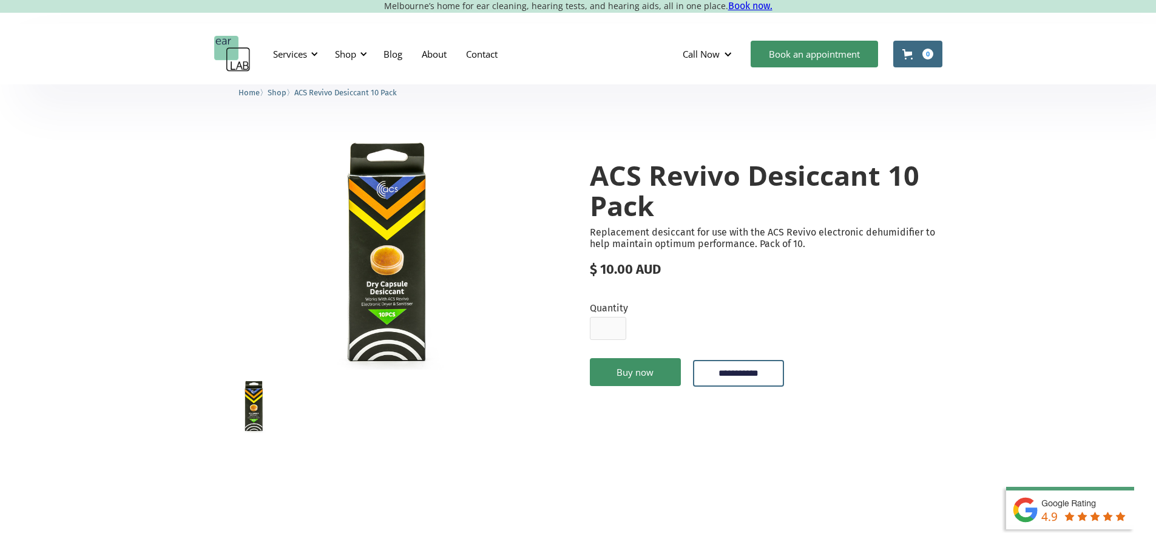
click at [397, 254] on img "open lightbox" at bounding box center [390, 253] width 353 height 234
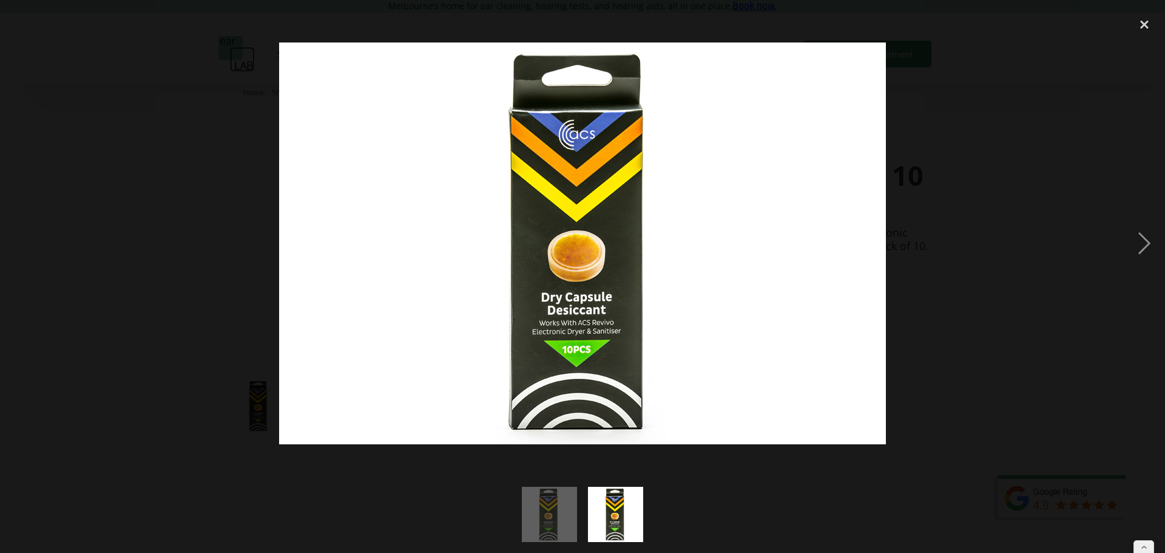
click at [1019, 140] on div at bounding box center [582, 243] width 1165 height 464
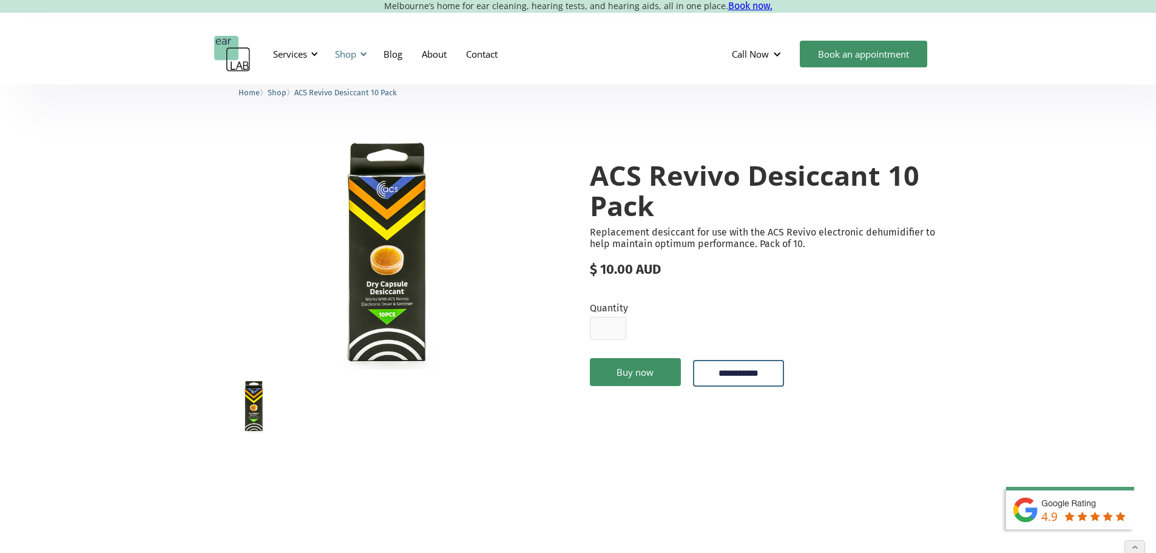
click at [345, 55] on div "Shop" at bounding box center [345, 54] width 21 height 12
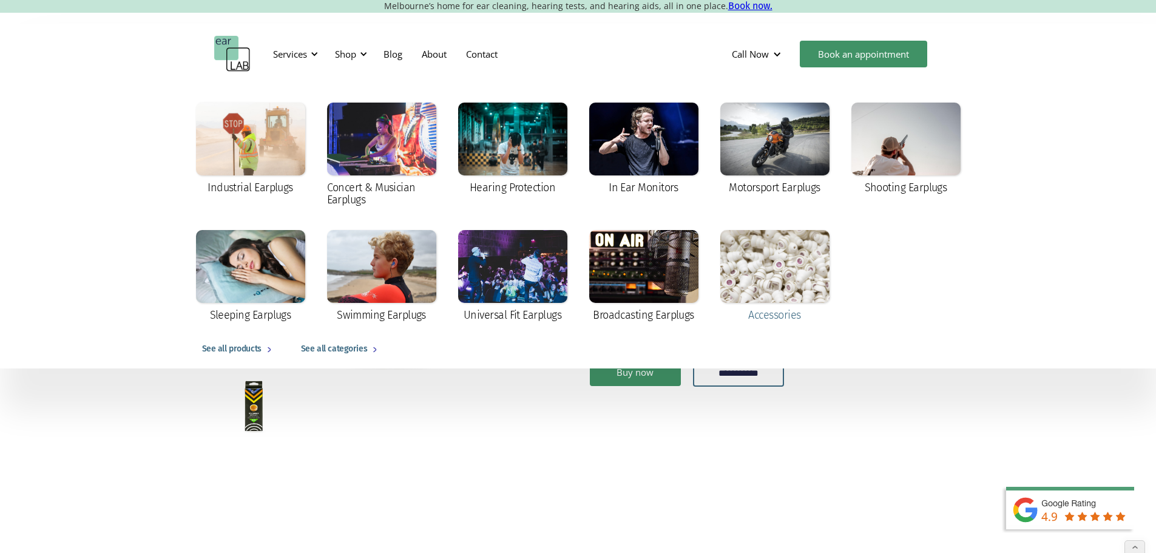
click at [777, 291] on div at bounding box center [774, 266] width 109 height 73
